Goal: Find specific fact: Find specific fact

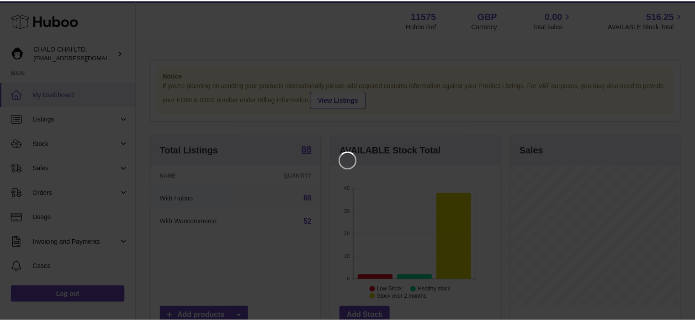
scroll to position [143, 171]
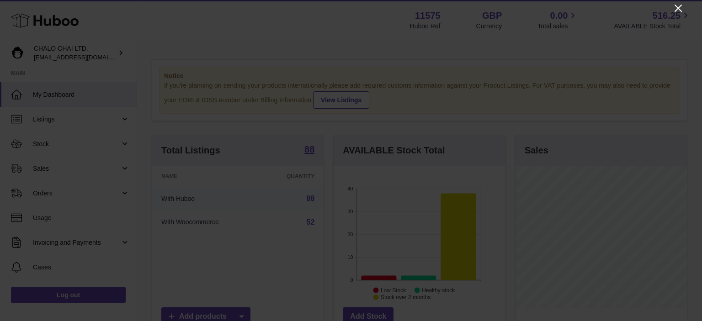
click at [678, 7] on icon "Close" at bounding box center [678, 8] width 7 height 7
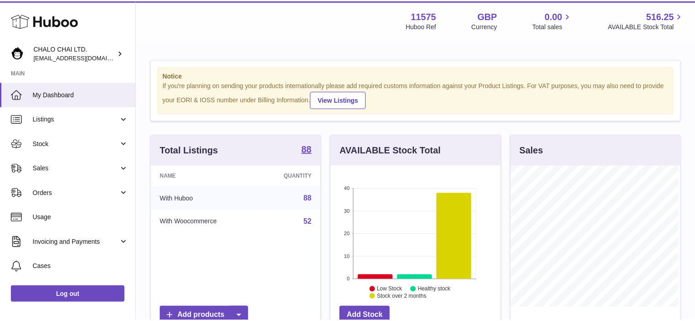
scroll to position [457059, 457032]
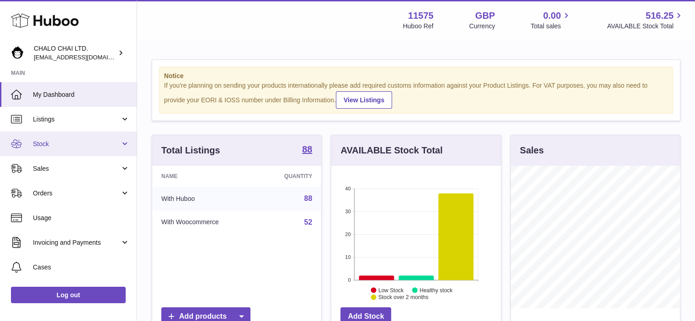
click at [31, 140] on link "Stock" at bounding box center [68, 144] width 137 height 25
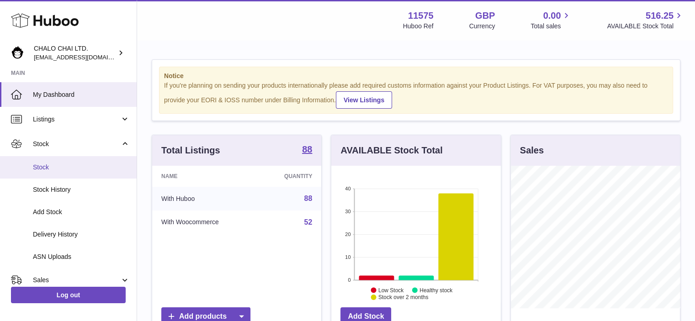
click at [51, 171] on span "Stock" at bounding box center [81, 167] width 97 height 9
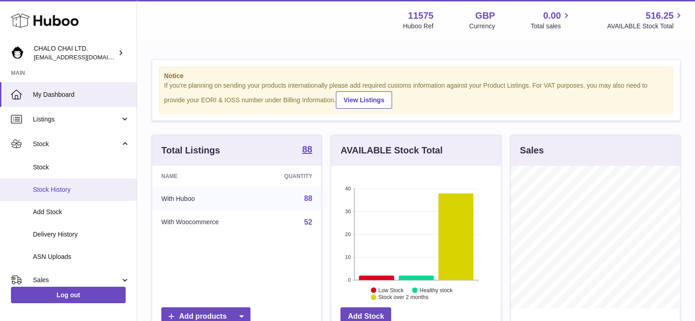
click at [50, 189] on span "Stock History" at bounding box center [81, 190] width 97 height 9
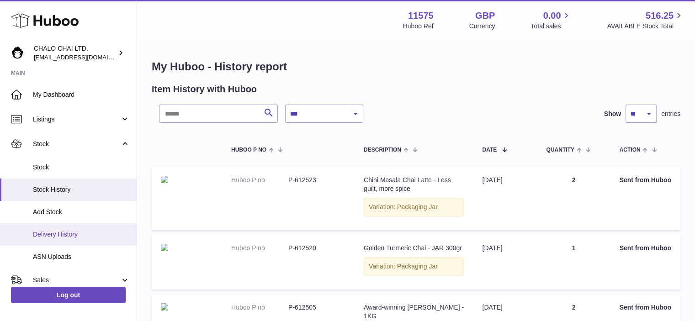
click at [46, 230] on span "Delivery History" at bounding box center [81, 234] width 97 height 9
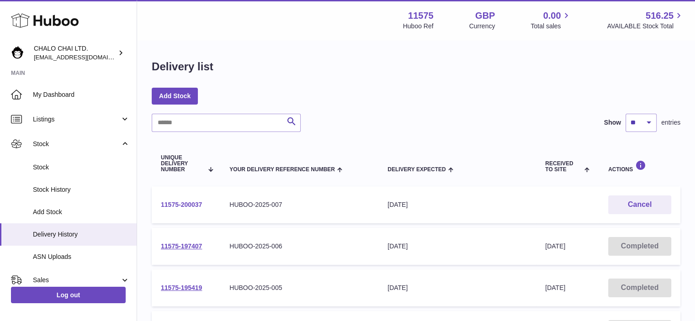
click at [182, 204] on link "11575-200037" at bounding box center [181, 204] width 41 height 7
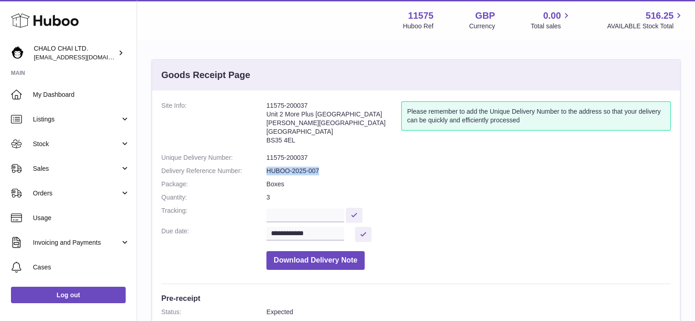
drag, startPoint x: 266, startPoint y: 171, endPoint x: 324, endPoint y: 172, distance: 58.1
click at [324, 172] on dd "HUBOO-2025-007" at bounding box center [469, 171] width 405 height 9
drag, startPoint x: 318, startPoint y: 144, endPoint x: 285, endPoint y: 126, distance: 37.0
click at [318, 144] on address "11575-200037 Unit 2 More Plus Central Park Hudson Ave Severn Beach BS35 4EL" at bounding box center [334, 125] width 135 height 48
drag, startPoint x: 267, startPoint y: 113, endPoint x: 356, endPoint y: 113, distance: 88.7
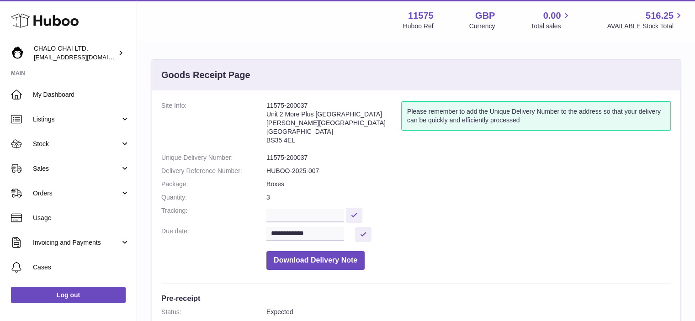
click at [356, 113] on address "11575-200037 Unit 2 More Plus Central Park Hudson Ave Severn Beach BS35 4EL" at bounding box center [334, 125] width 135 height 48
copy address "Unit 2 More Plus Central Park"
click at [289, 123] on address "11575-200037 Unit 2 More Plus Central Park Hudson Ave Severn Beach BS35 4EL" at bounding box center [334, 125] width 135 height 48
drag, startPoint x: 269, startPoint y: 123, endPoint x: 306, endPoint y: 123, distance: 37.0
click at [306, 123] on address "11575-200037 Unit 2 More Plus Central Park Hudson Ave Severn Beach BS35 4EL" at bounding box center [334, 125] width 135 height 48
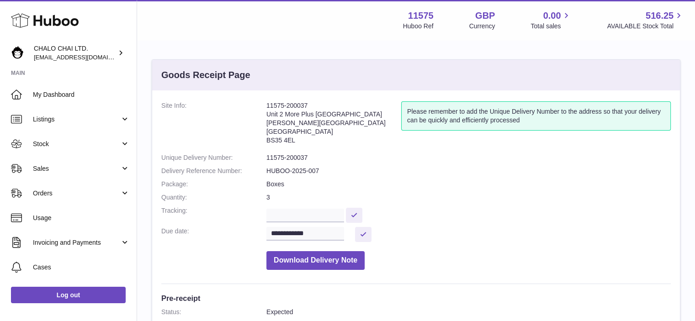
click at [271, 124] on address "11575-200037 Unit 2 More Plus Central Park Hudson Ave Severn Beach BS35 4EL" at bounding box center [334, 125] width 135 height 48
click at [268, 123] on address "11575-200037 Unit 2 More Plus Central Park Hudson Ave Severn Beach BS35 4EL" at bounding box center [334, 125] width 135 height 48
drag, startPoint x: 266, startPoint y: 123, endPoint x: 301, endPoint y: 123, distance: 35.2
click at [300, 123] on address "11575-200037 Unit 2 More Plus Central Park Hudson Ave Severn Beach BS35 4EL" at bounding box center [334, 125] width 135 height 48
copy address "Hudson Ave"
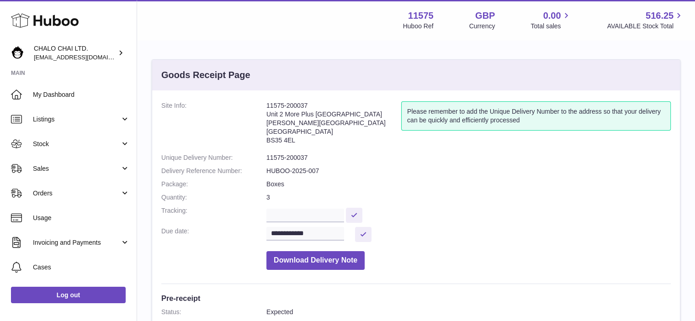
click at [280, 133] on address "11575-200037 Unit 2 More Plus Central Park Hudson Ave Severn Beach BS35 4EL" at bounding box center [334, 125] width 135 height 48
drag, startPoint x: 265, startPoint y: 131, endPoint x: 309, endPoint y: 130, distance: 43.9
click at [309, 130] on dl "**********" at bounding box center [416, 187] width 510 height 173
click at [270, 134] on address "11575-200037 Unit 2 More Plus Central Park Hudson Ave Severn Beach BS35 4EL" at bounding box center [334, 125] width 135 height 48
drag, startPoint x: 267, startPoint y: 131, endPoint x: 310, endPoint y: 131, distance: 43.0
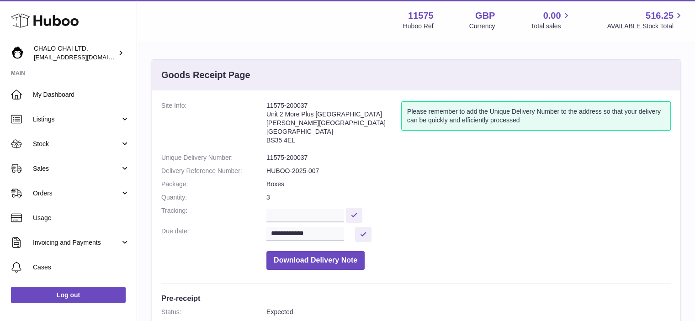
click at [310, 131] on address "11575-200037 Unit 2 More Plus Central Park Hudson Ave Severn Beach BS35 4EL" at bounding box center [334, 125] width 135 height 48
copy address "Severn Beach"
click at [279, 140] on address "11575-200037 Unit 2 More Plus Central Park Hudson Ave Severn Beach BS35 4EL" at bounding box center [334, 125] width 135 height 48
drag, startPoint x: 267, startPoint y: 140, endPoint x: 292, endPoint y: 140, distance: 25.6
click at [292, 140] on address "11575-200037 Unit 2 More Plus Central Park Hudson Ave Severn Beach BS35 4EL" at bounding box center [334, 125] width 135 height 48
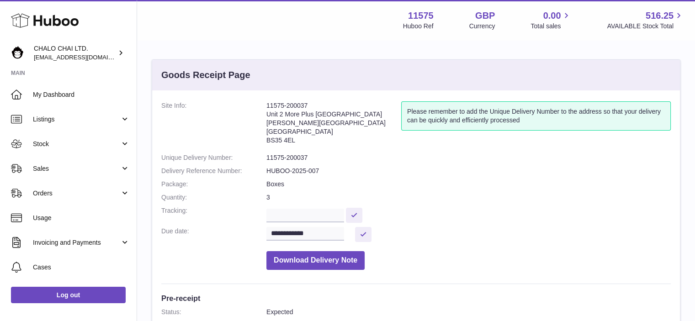
drag, startPoint x: 296, startPoint y: 140, endPoint x: 267, endPoint y: 140, distance: 29.3
click at [267, 140] on address "11575-200037 Unit 2 More Plus Central Park Hudson Ave Severn Beach BS35 4EL" at bounding box center [334, 125] width 135 height 48
copy address "BS35 4EL"
